Goal: Find specific page/section: Find specific page/section

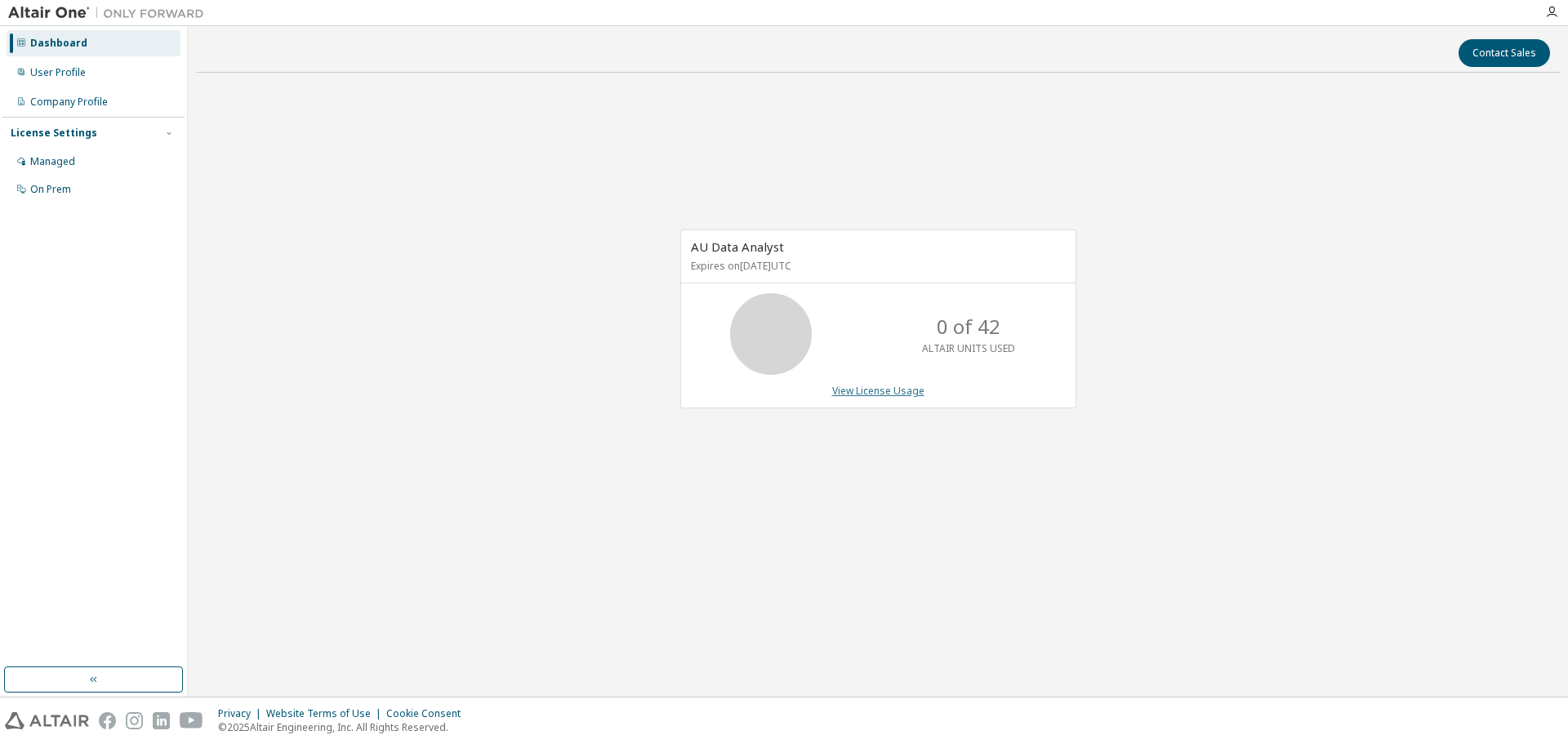
click at [891, 391] on link "View License Usage" at bounding box center [878, 390] width 93 height 14
click at [75, 77] on div "User Profile" at bounding box center [58, 72] width 55 height 13
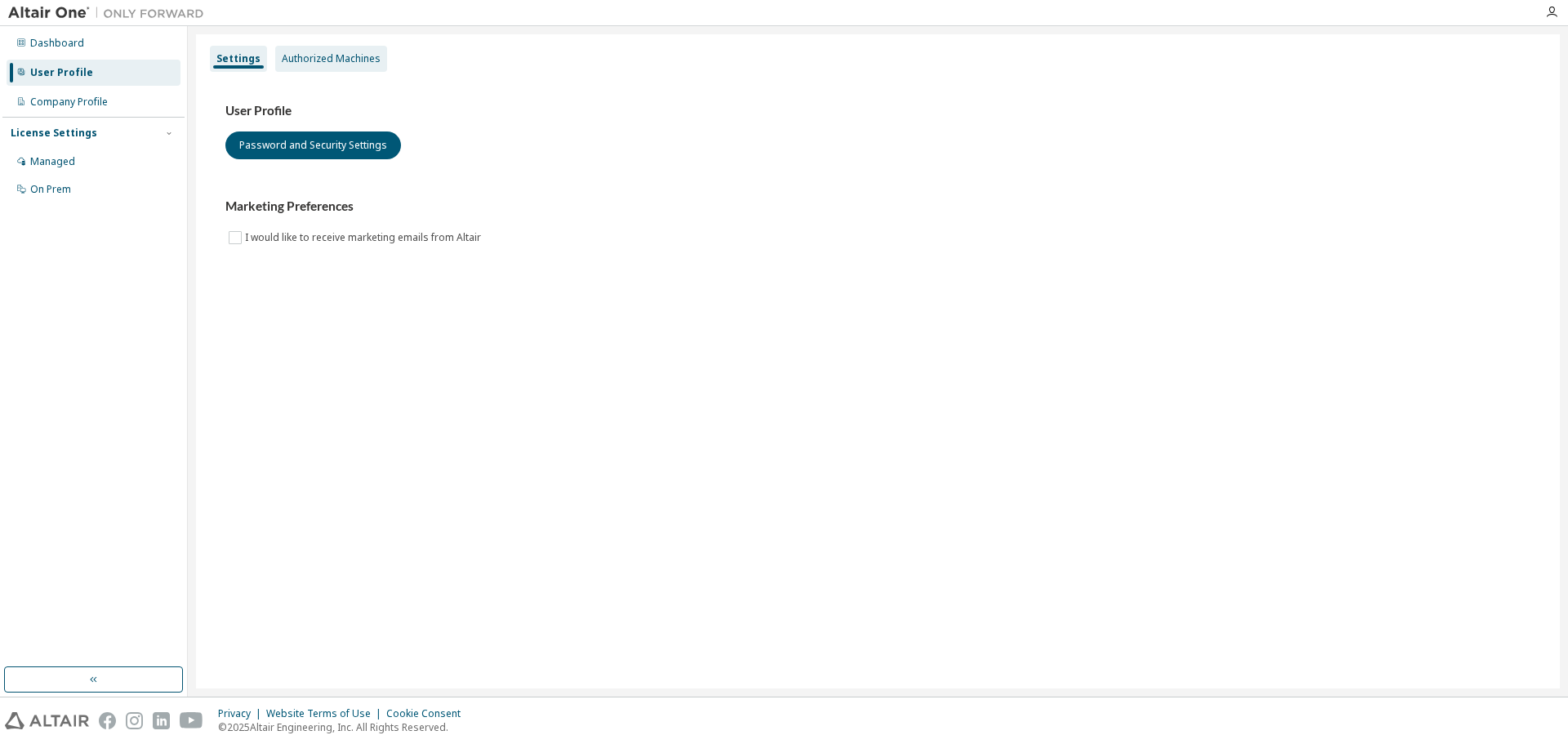
click at [348, 62] on div "Authorized Machines" at bounding box center [331, 58] width 99 height 13
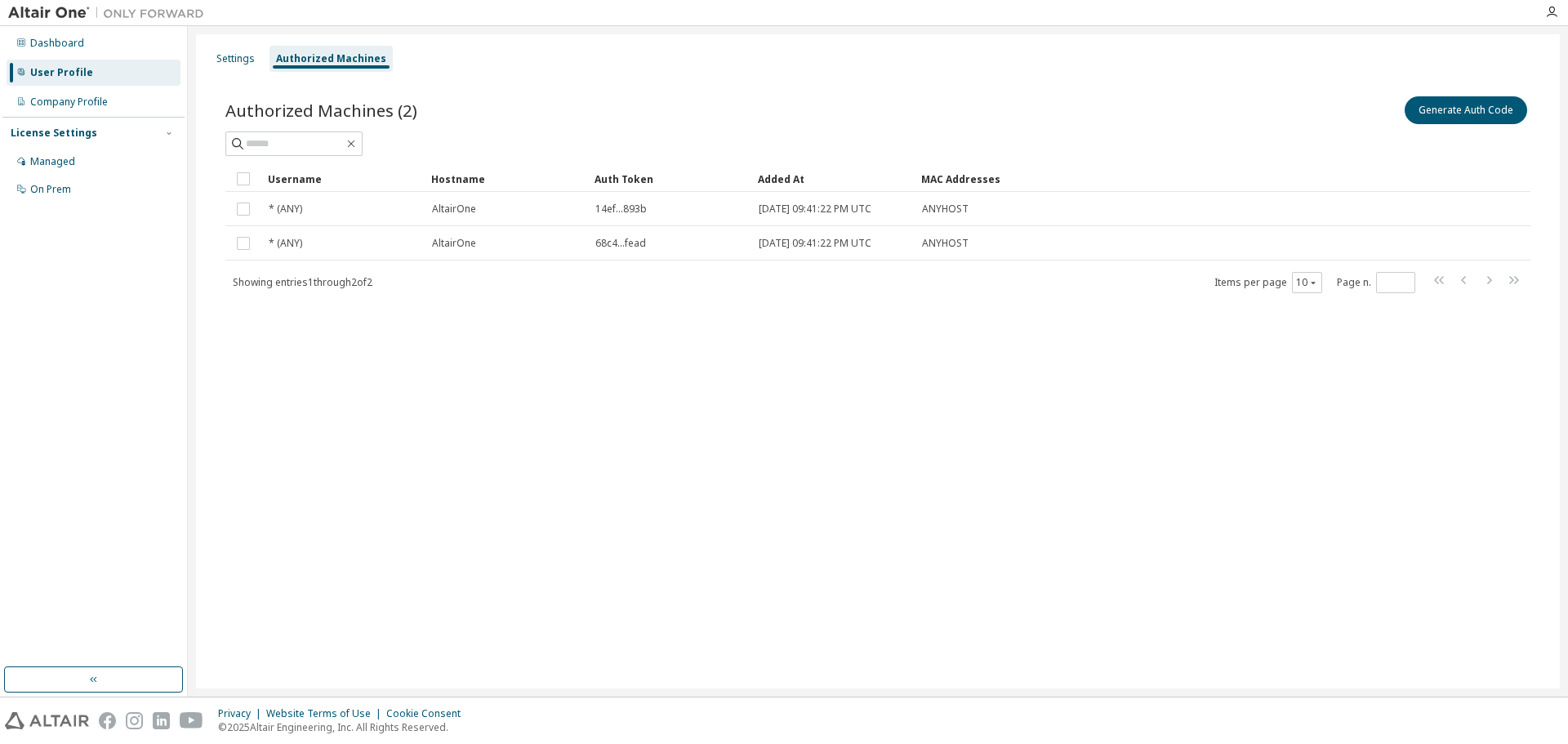
click at [422, 622] on div "Settings Authorized Machines Authorized Machines (2) Generate Auth Code Clear L…" at bounding box center [878, 361] width 1364 height 654
